Goal: Ask a question: Seek information or help from site administrators or community

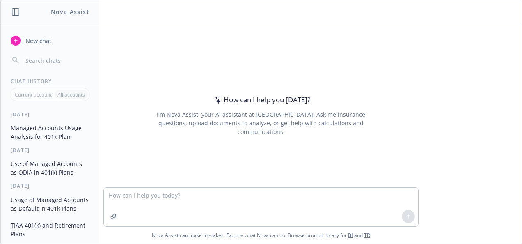
click at [166, 194] on textarea at bounding box center [261, 207] width 315 height 39
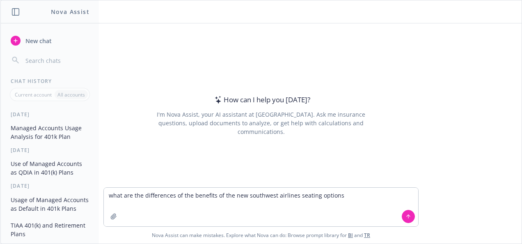
type textarea "what are the differences of the benefits of the new southwest airlines seating …"
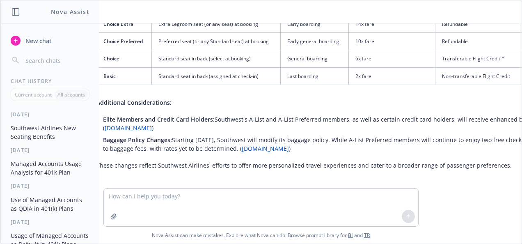
scroll to position [223, 6]
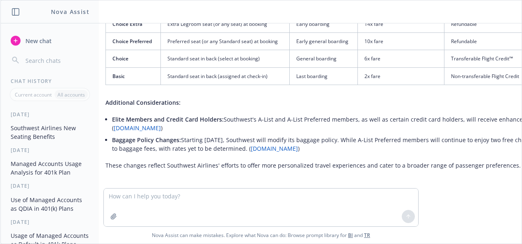
click at [139, 198] on textarea at bounding box center [261, 208] width 315 height 38
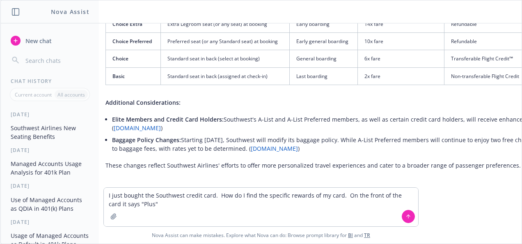
type textarea "I just bought the Southwest credit card. How do I find the specific rewards of …"
click at [406, 216] on icon at bounding box center [409, 217] width 6 height 6
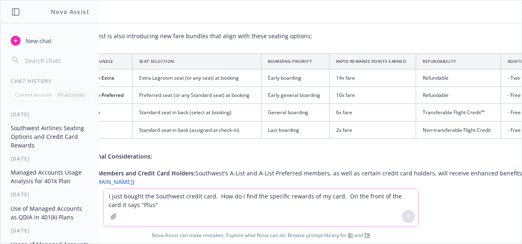
scroll to position [169, 7]
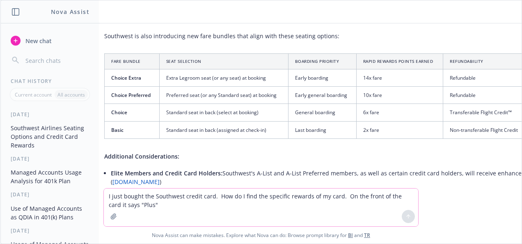
click at [114, 195] on textarea "I just bought the Southwest credit card. How do I find the specific rewards of …" at bounding box center [261, 208] width 315 height 38
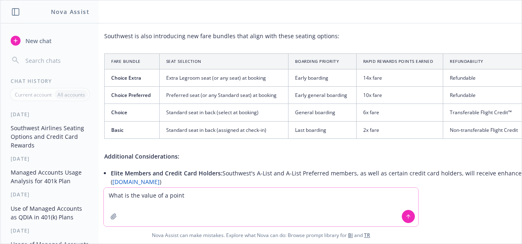
type textarea "What is the value of a point?"
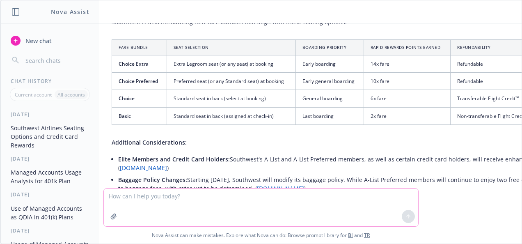
scroll to position [182, 0]
click at [162, 197] on textarea at bounding box center [261, 208] width 315 height 38
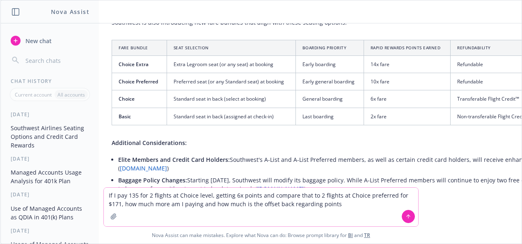
type textarea "If I pay 135 for 2 flights at Choice level, getting 6x points and compare that …"
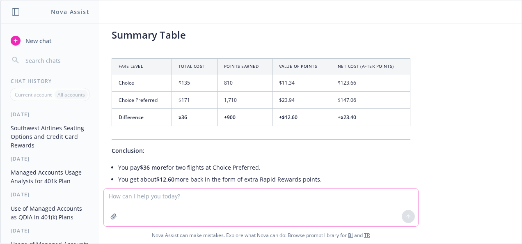
scroll to position [1506, 0]
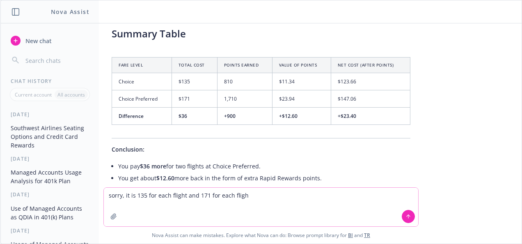
type textarea "sorry, it is 135 for each flight and 171 for each flight"
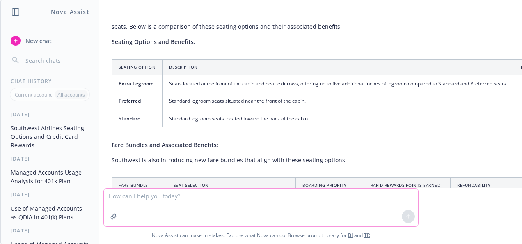
scroll to position [0, 0]
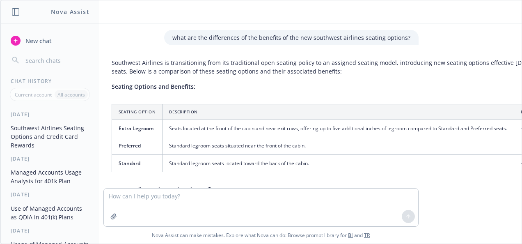
click at [207, 112] on th "Description" at bounding box center [339, 112] width 352 height 16
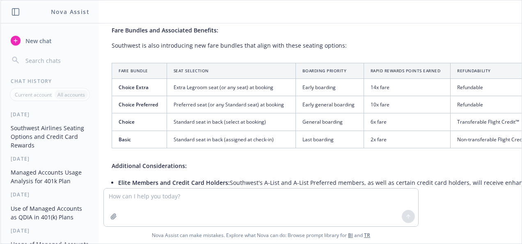
scroll to position [170, 0]
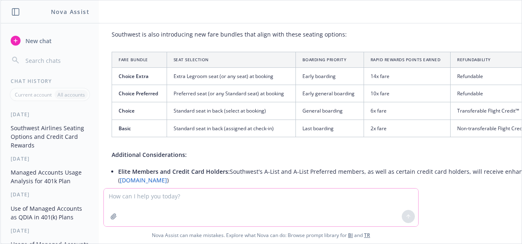
click at [128, 199] on textarea at bounding box center [261, 208] width 315 height 38
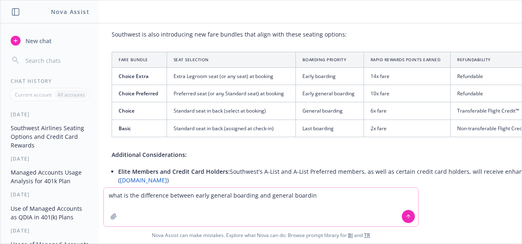
type textarea "what is the difference between early general boarding and general boarding"
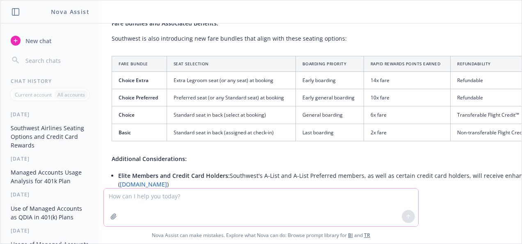
scroll to position [167, 0]
type textarea "If we did basic, where do they board?"
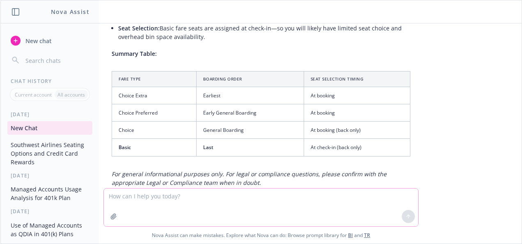
scroll to position [2768, 0]
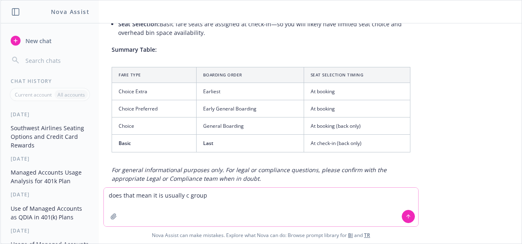
type textarea "does that mean it is usually c group?"
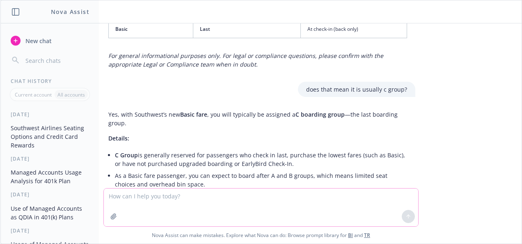
scroll to position [2882, 3]
